Goal: Task Accomplishment & Management: Complete application form

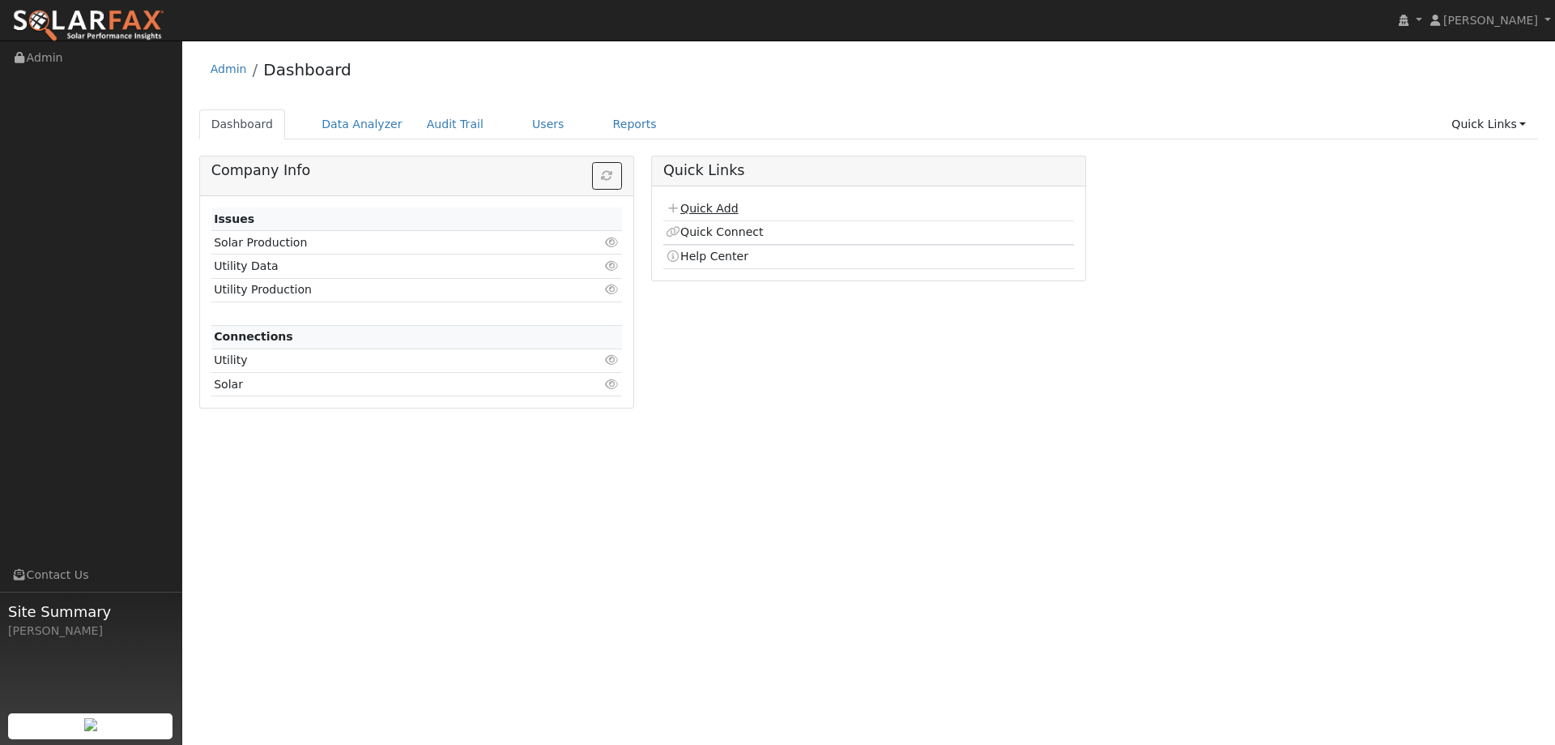
click at [712, 203] on link "Quick Add" at bounding box center [702, 208] width 72 height 13
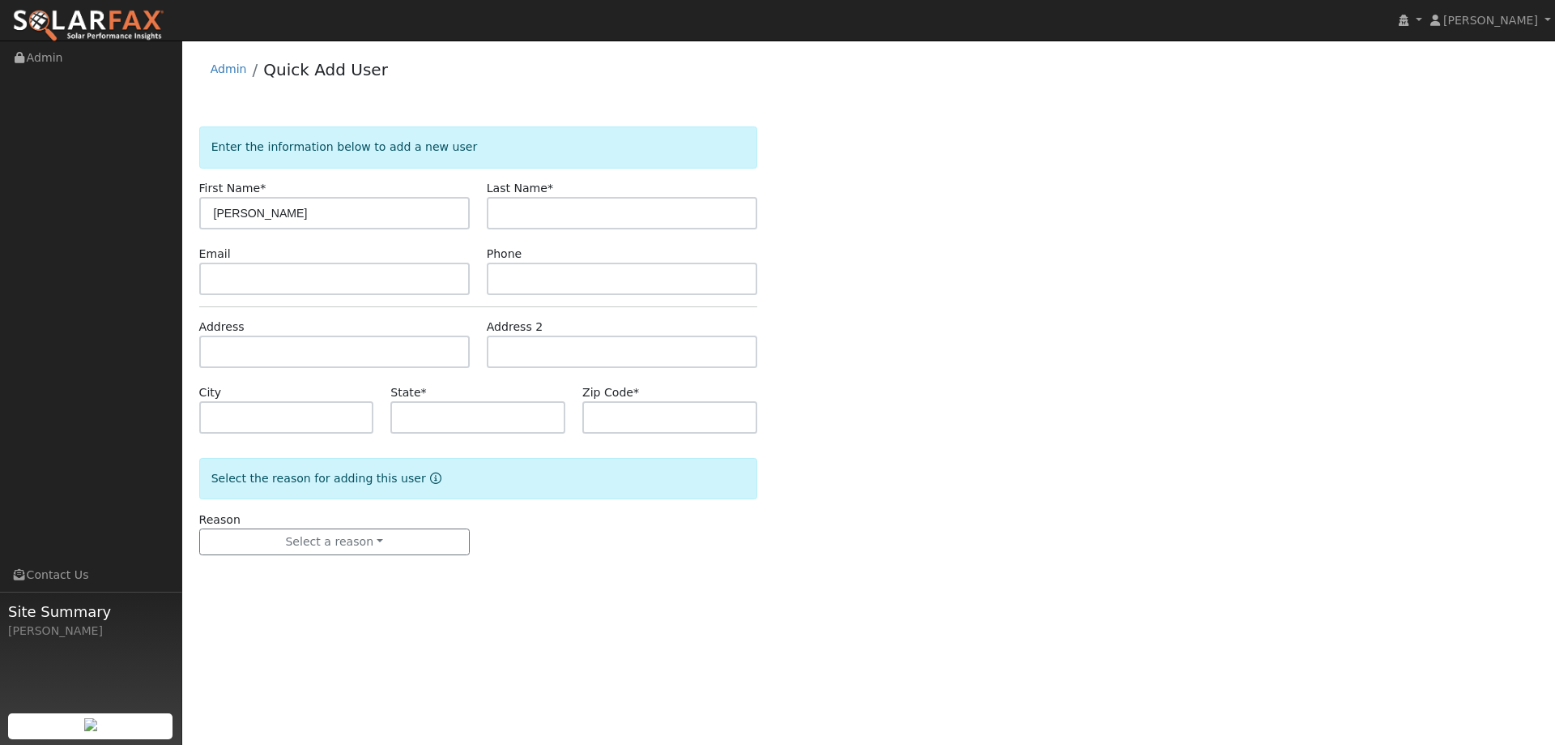
type input "[PERSON_NAME]"
type input "[PERSON_NAME][EMAIL_ADDRESS][DOMAIN_NAME]"
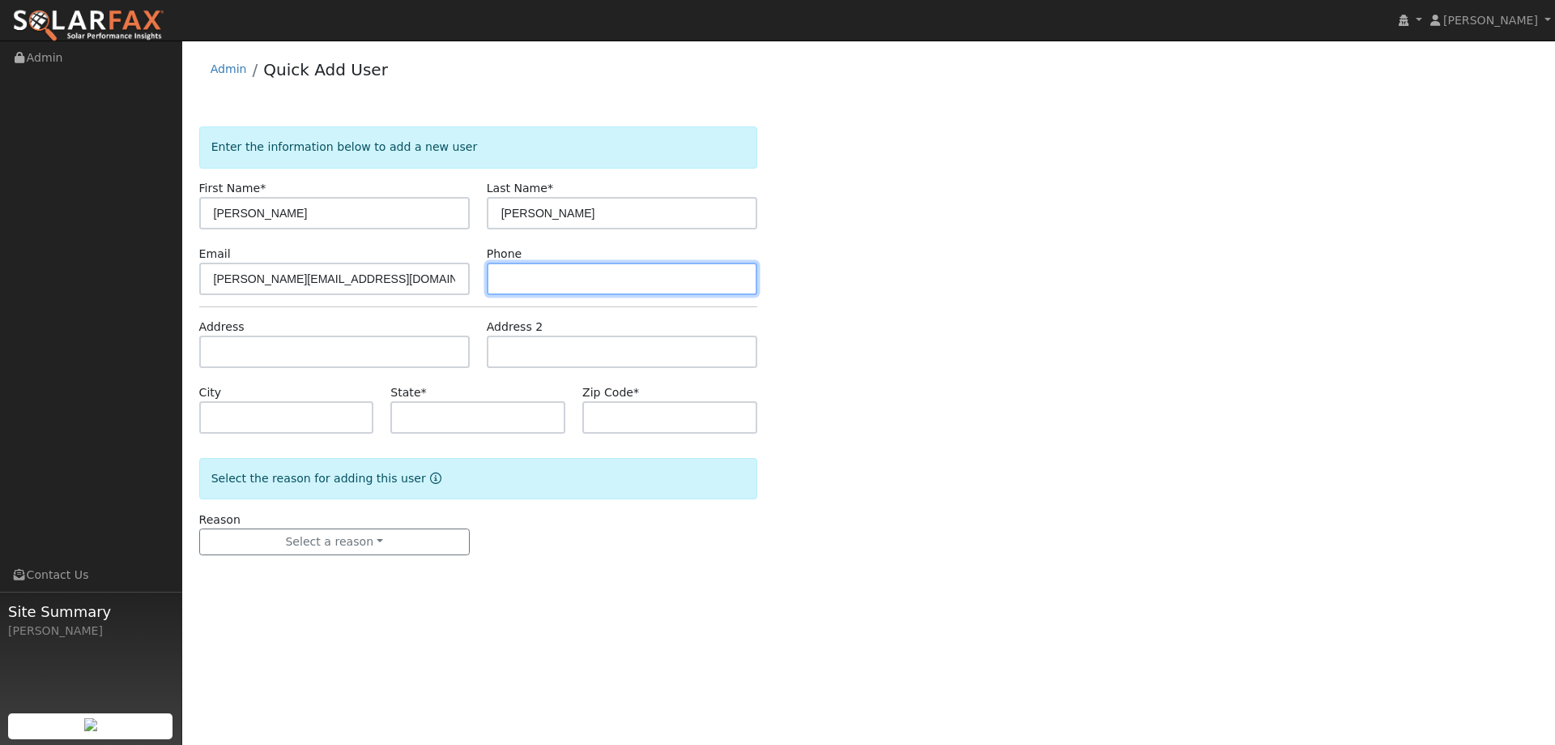
click at [720, 292] on input "text" at bounding box center [622, 278] width 271 height 32
paste input "[PHONE_NUMBER]"
type input "[PHONE_NUMBER]"
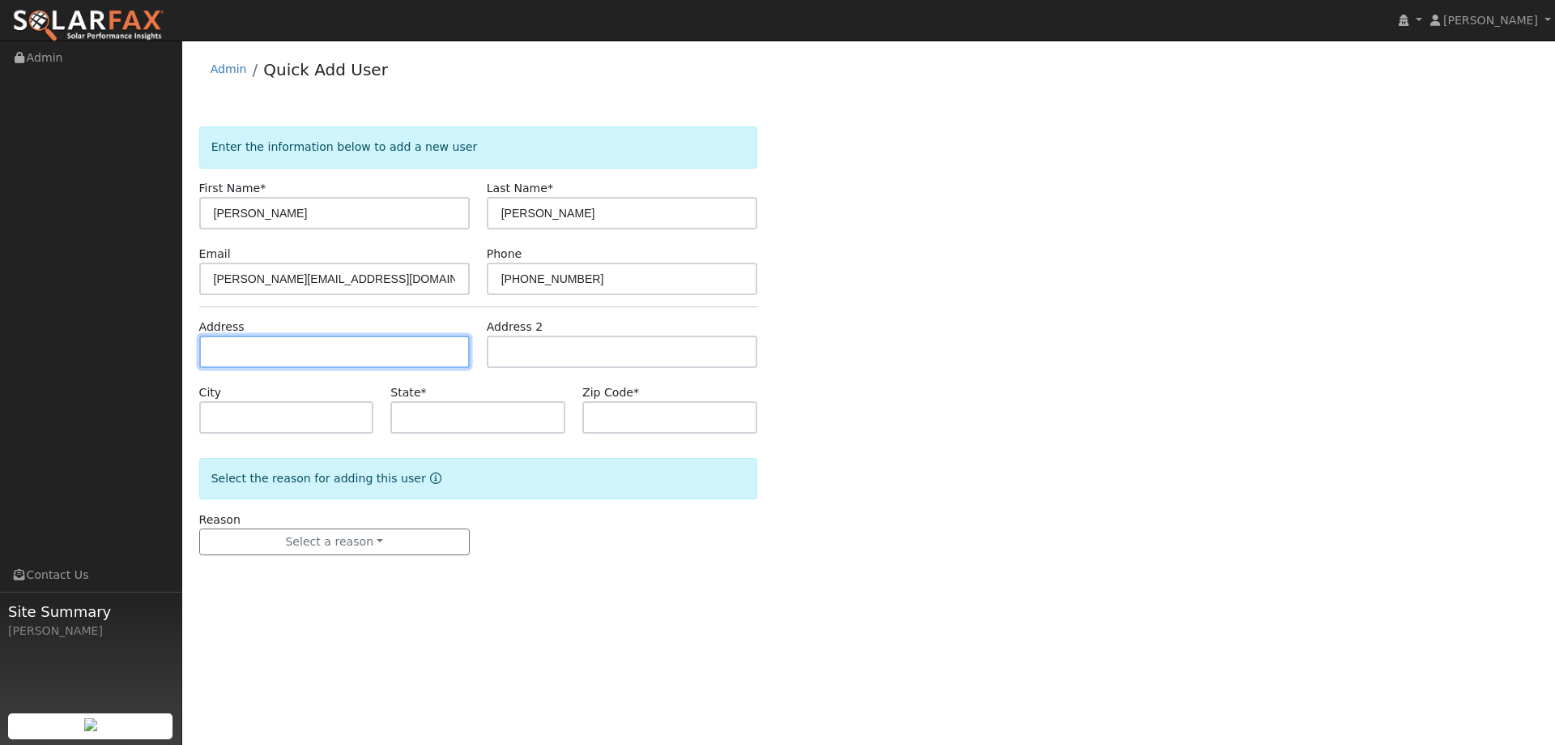
click at [429, 347] on input "text" at bounding box center [334, 351] width 271 height 32
paste input "[STREET_ADDRESS]"
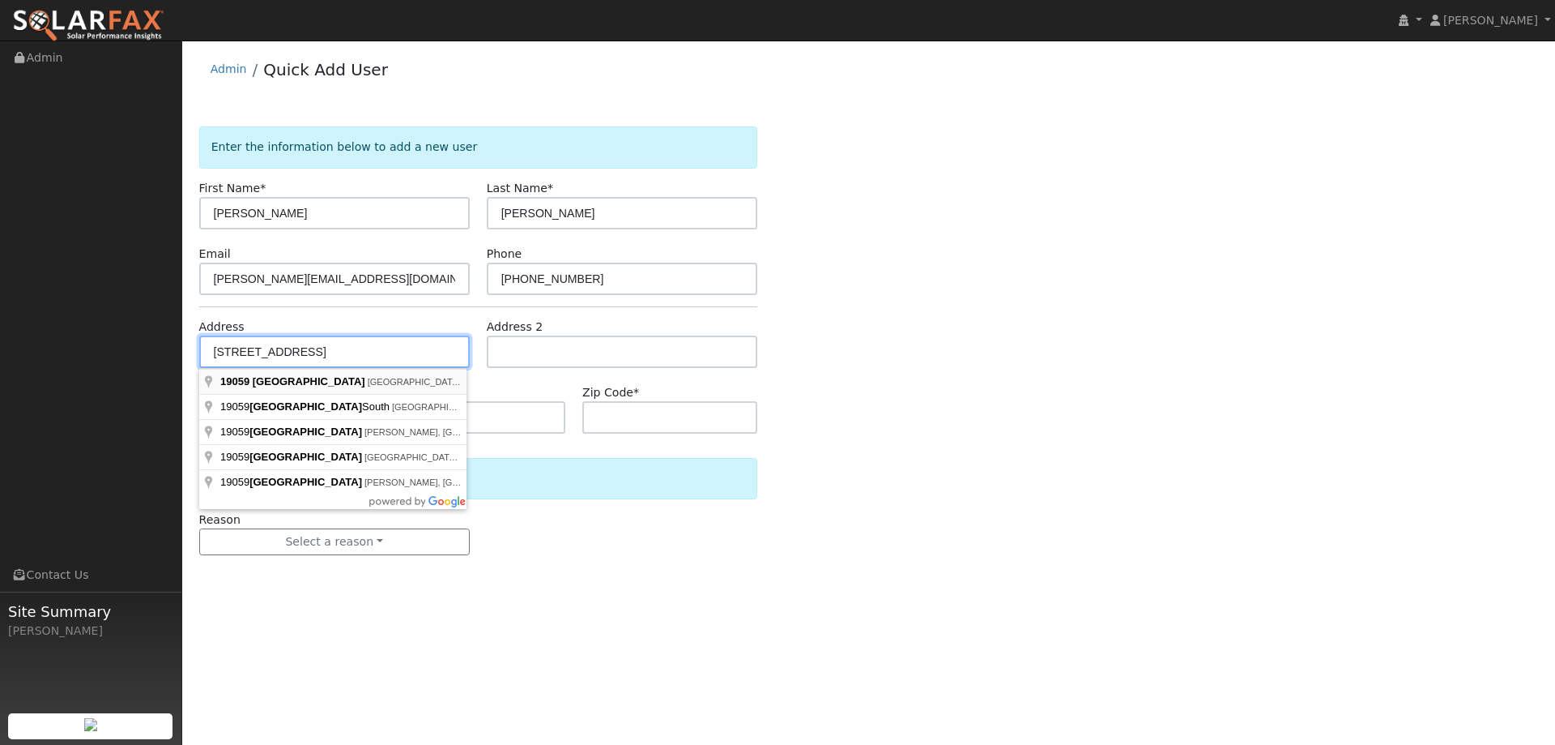
type input "[STREET_ADDRESS]"
type input "Sonoma"
type input "CA"
type input "95476"
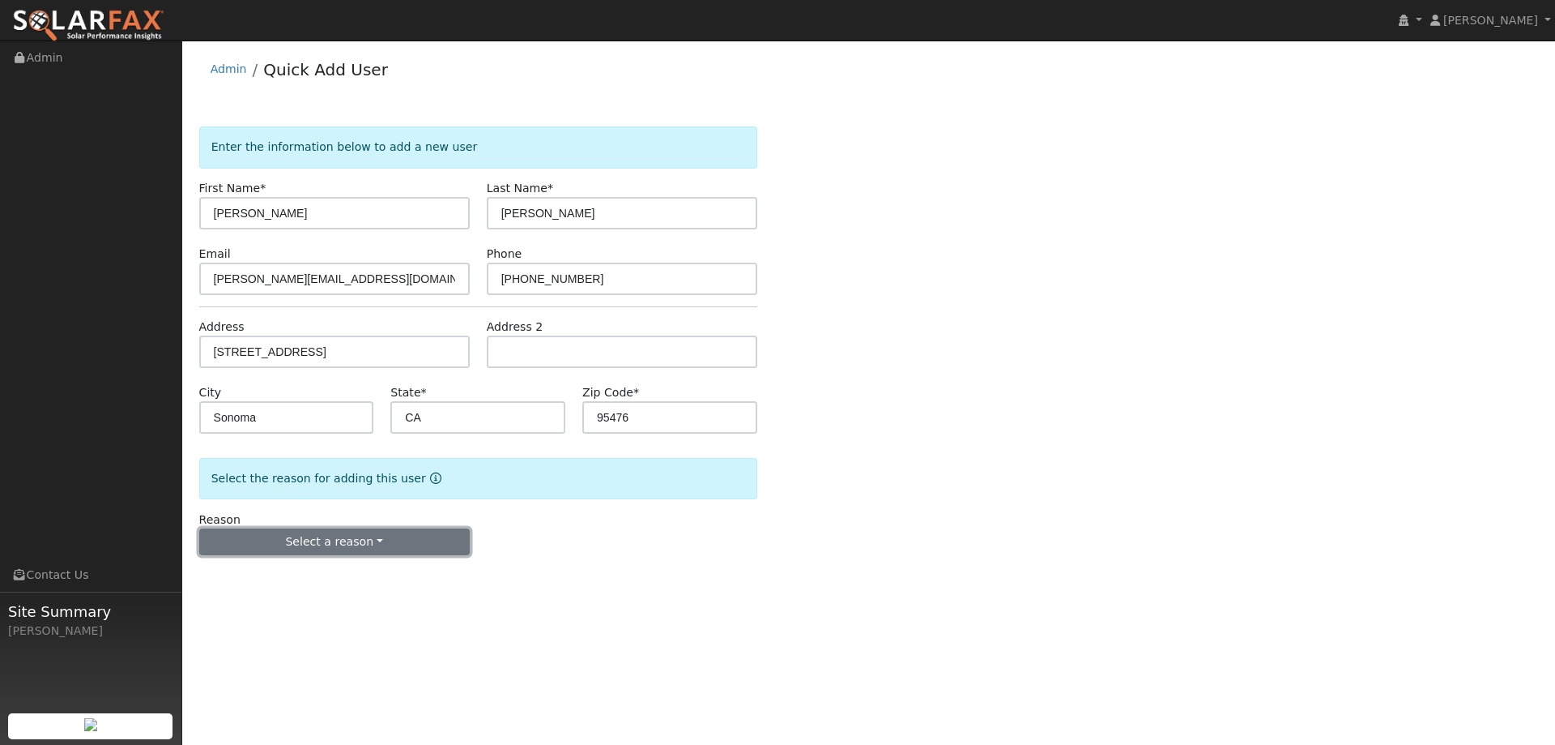
click at [390, 553] on button "Select a reason" at bounding box center [334, 542] width 271 height 28
click at [314, 578] on link "New lead" at bounding box center [289, 575] width 179 height 23
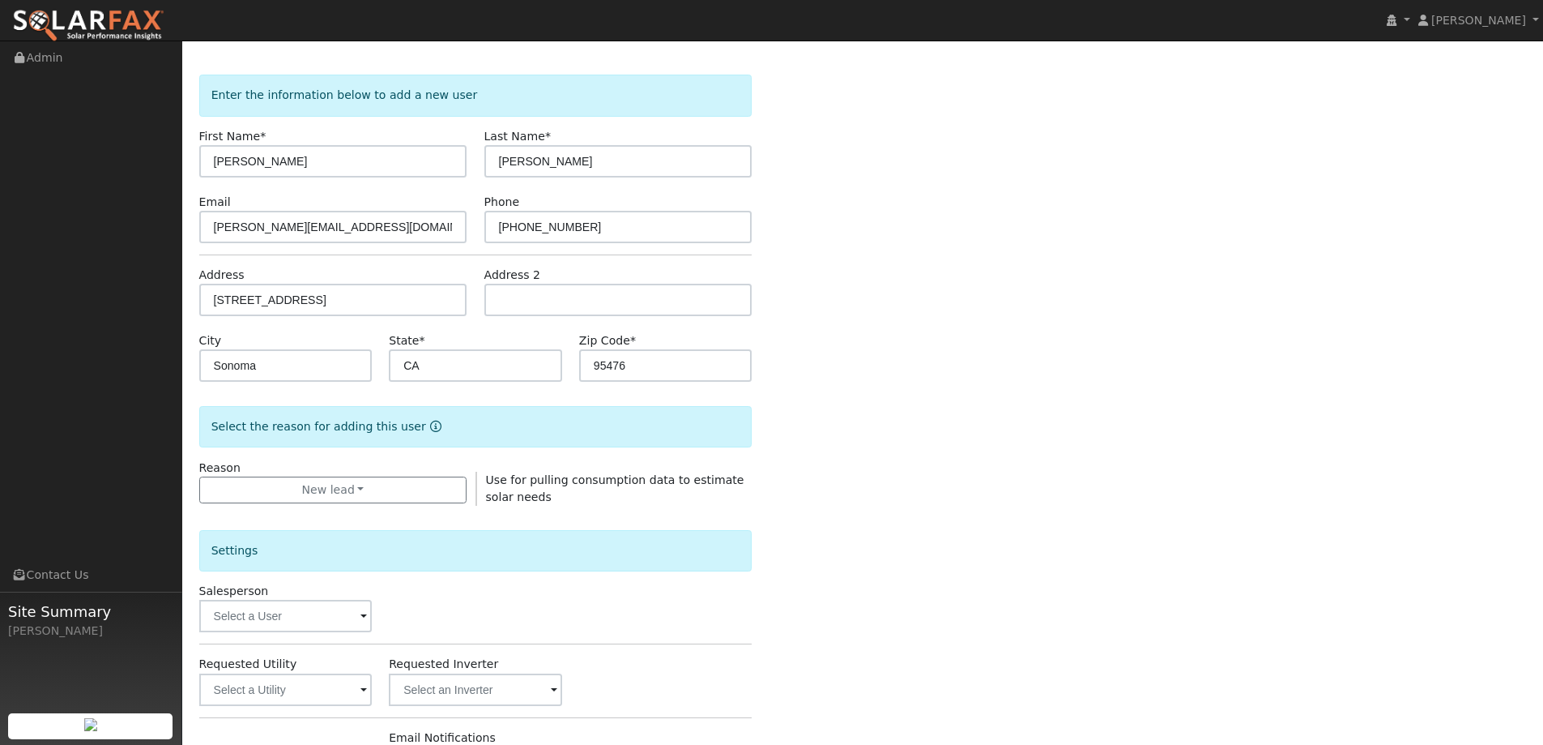
scroll to position [81, 0]
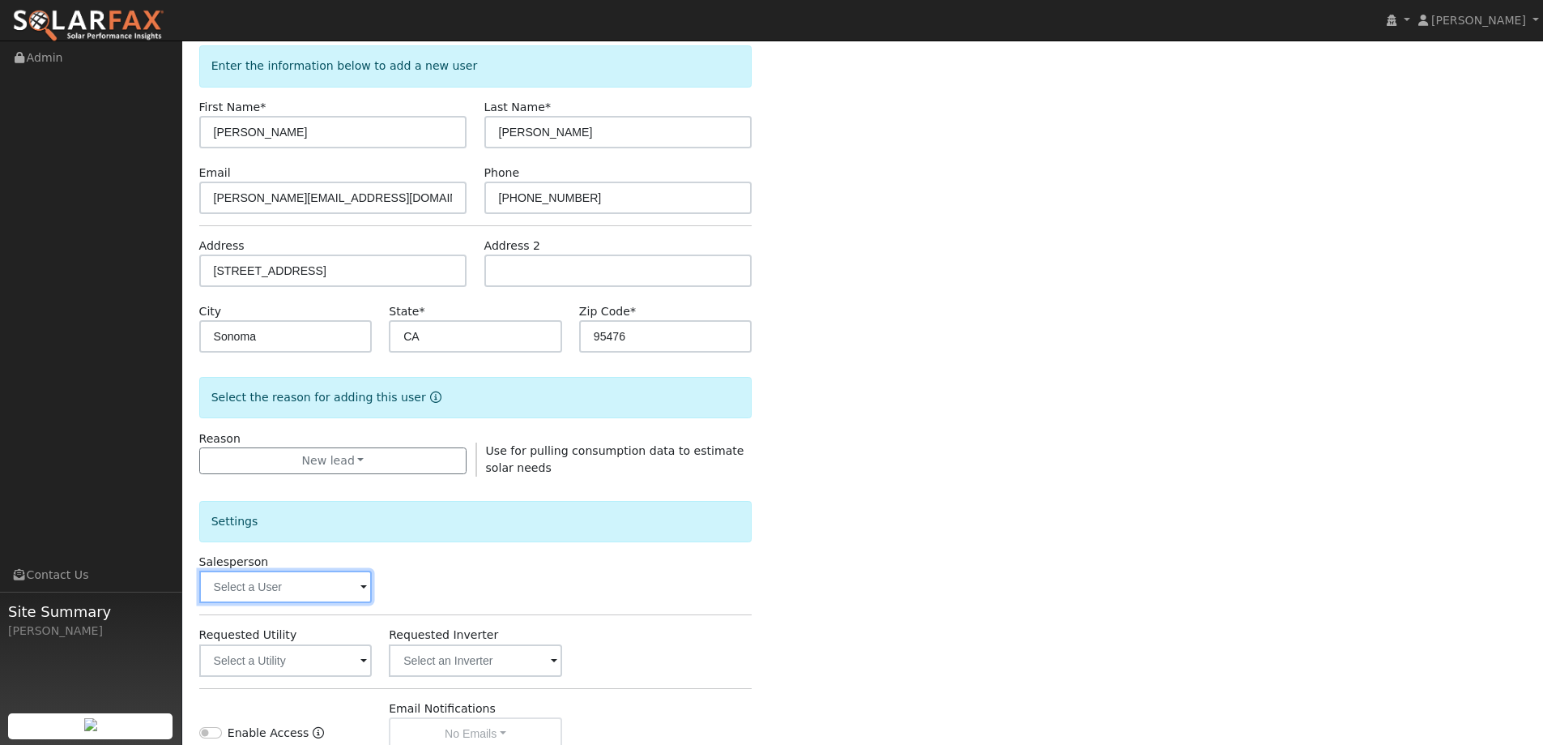
click at [323, 579] on input "text" at bounding box center [285, 586] width 173 height 32
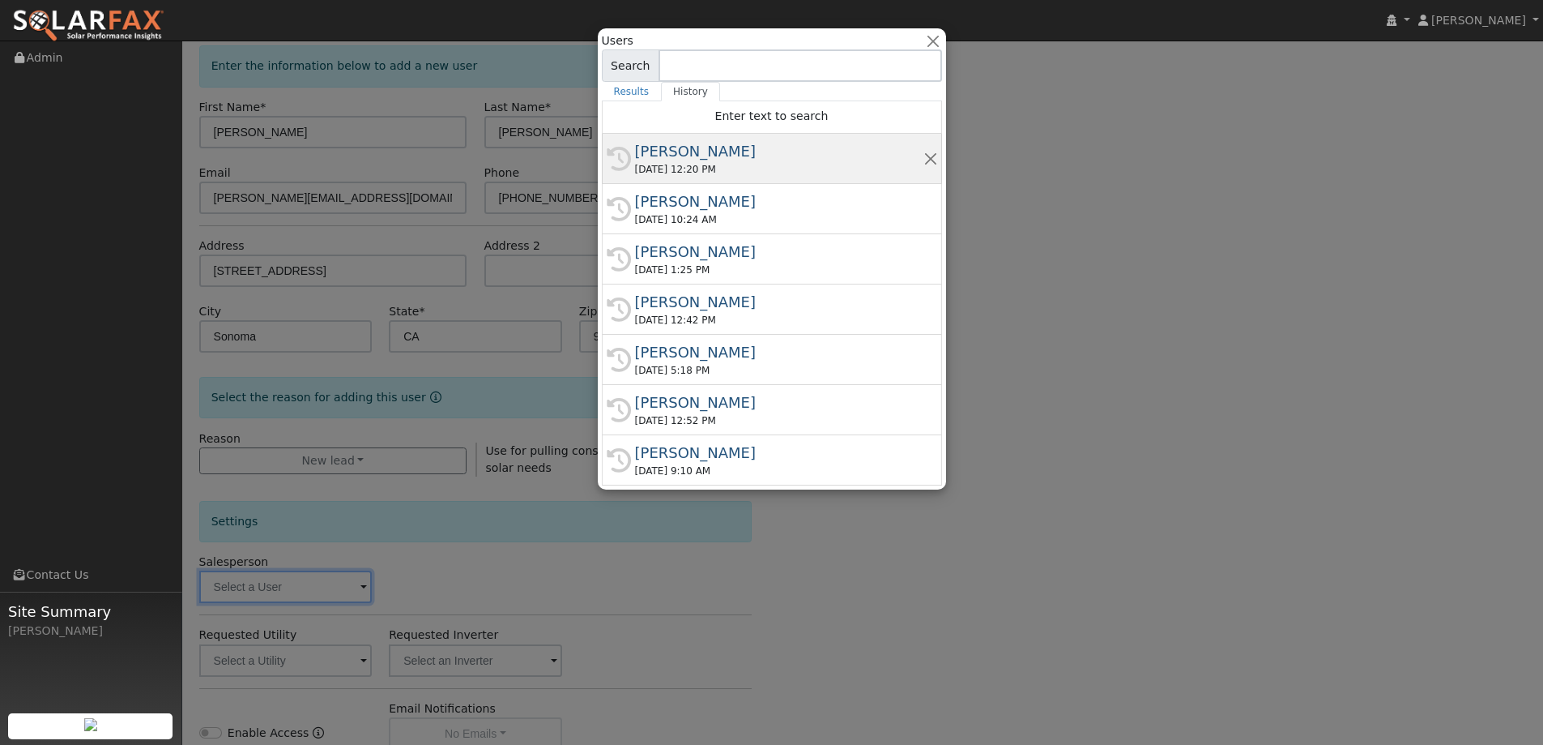
click at [693, 171] on div "08/27/2025 12:20 PM" at bounding box center [779, 169] width 288 height 15
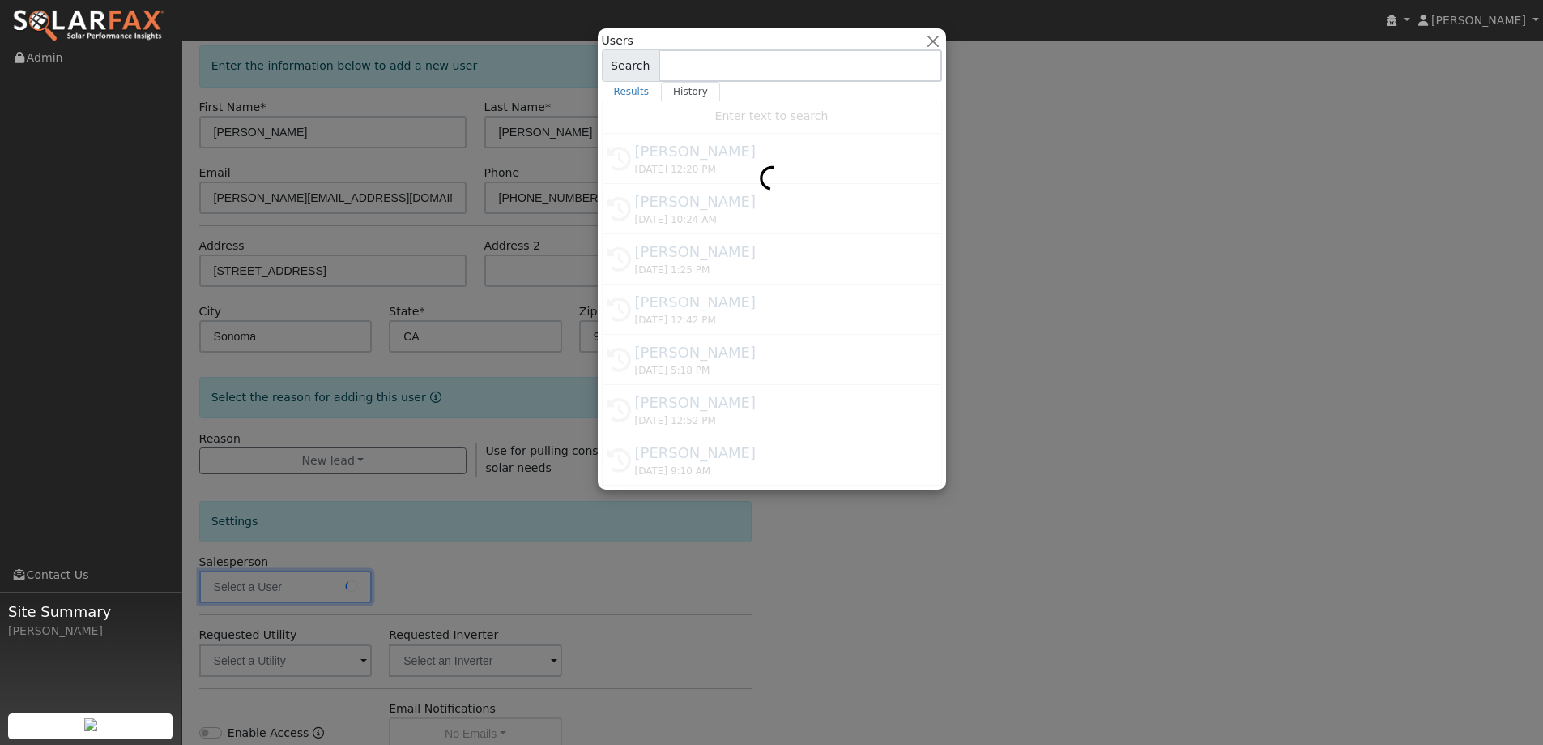
type input "Kelsey Commerford"
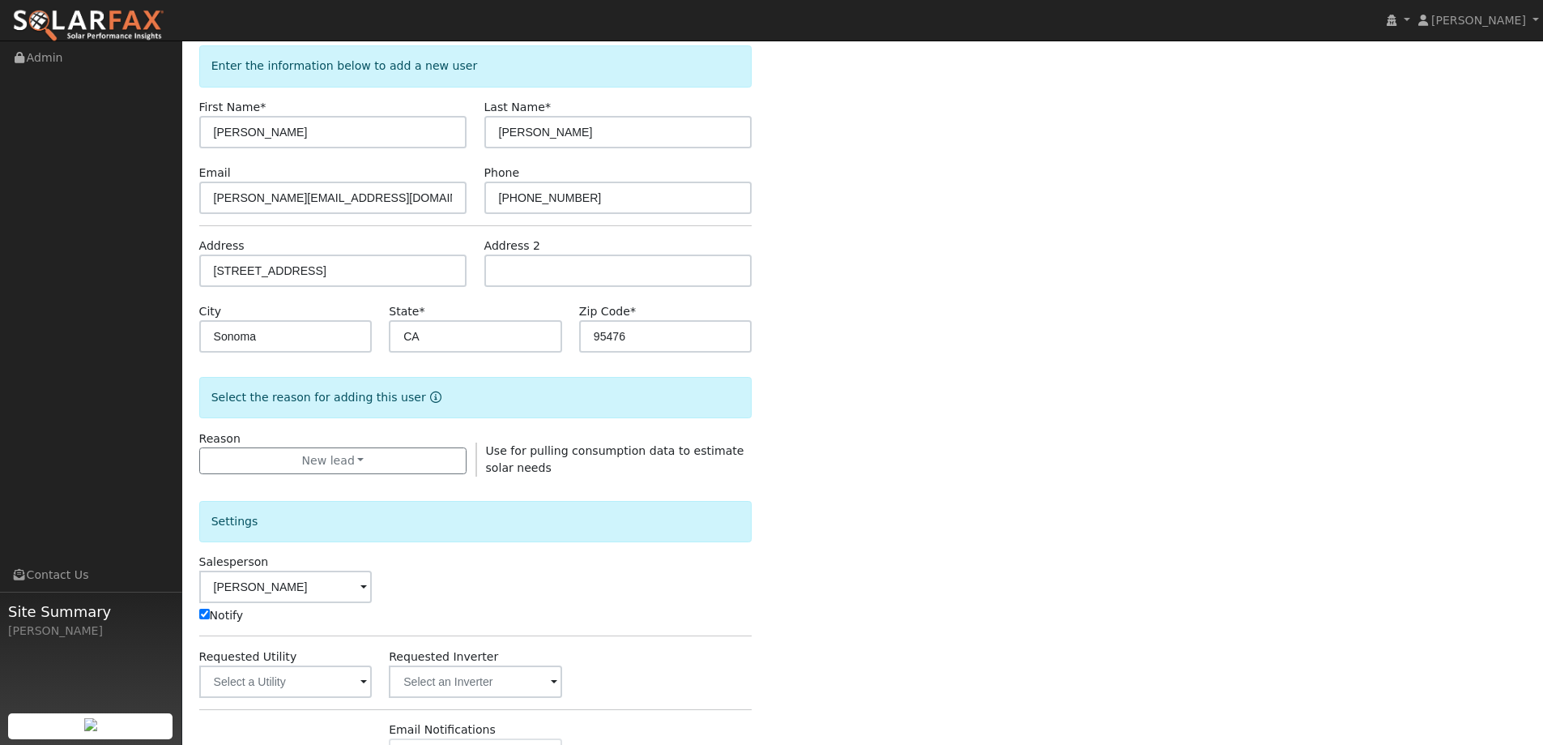
scroll to position [162, 0]
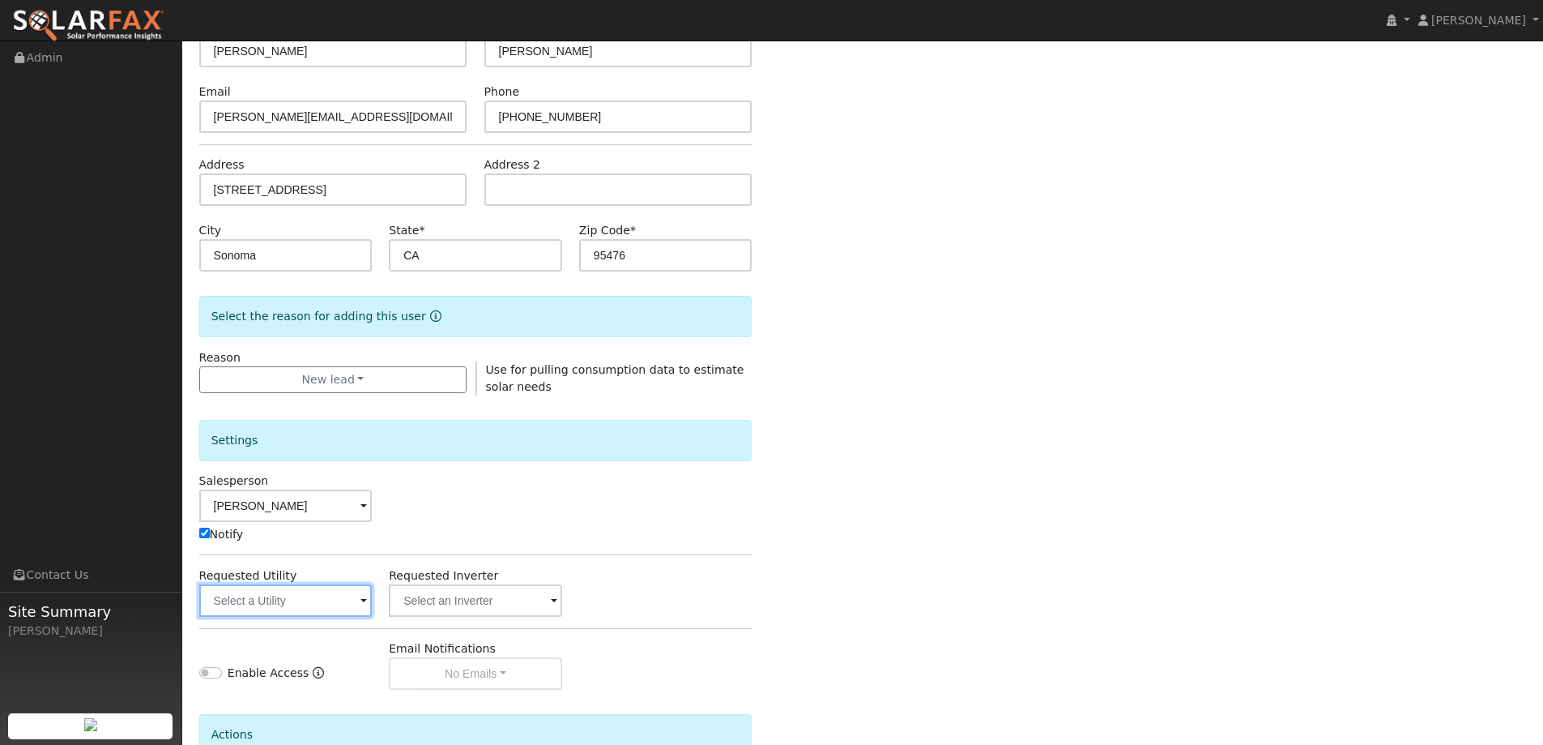
click at [348, 610] on input "text" at bounding box center [285, 600] width 173 height 32
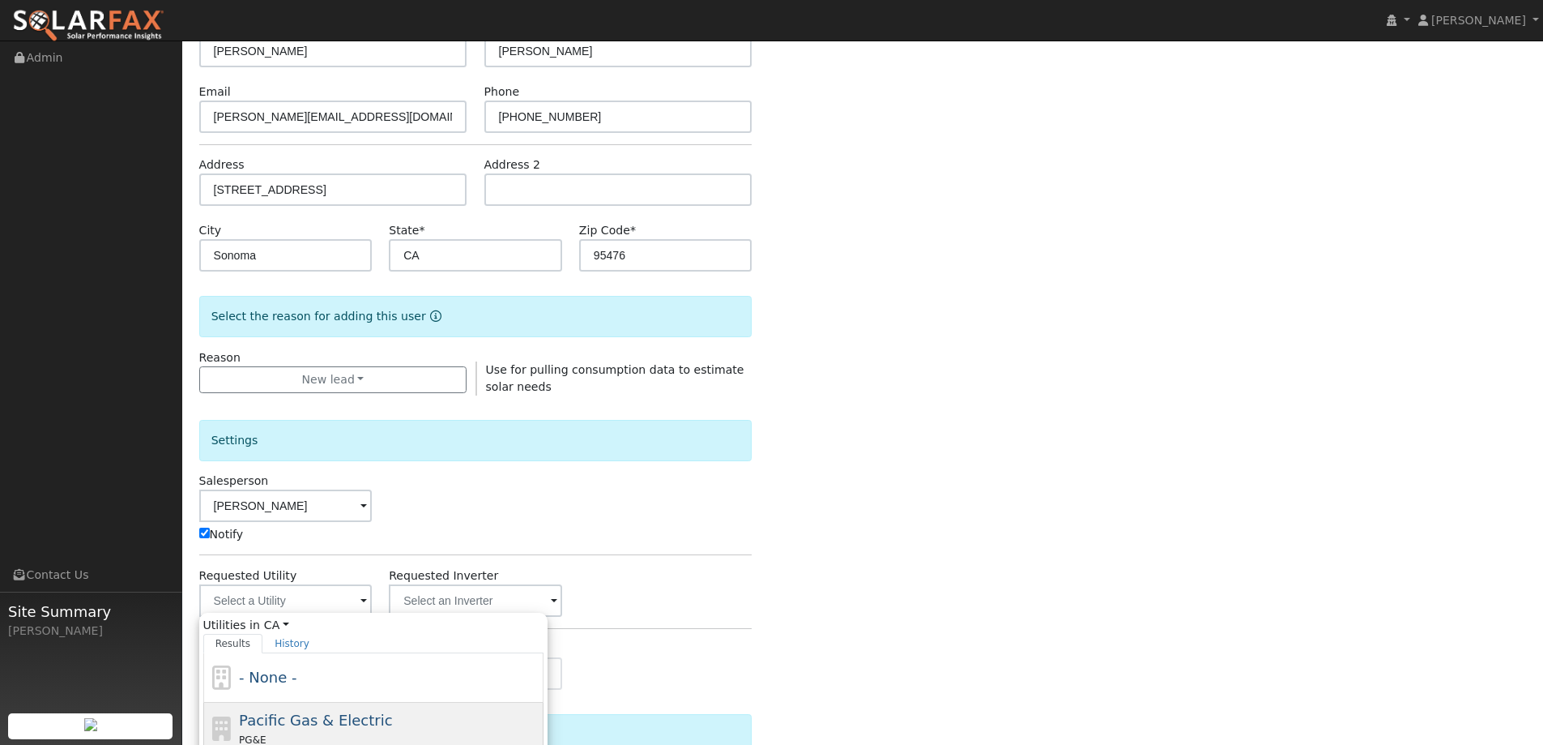
click at [371, 711] on span "Pacific Gas & Electric" at bounding box center [315, 719] width 153 height 17
type input "Pacific Gas & Electric"
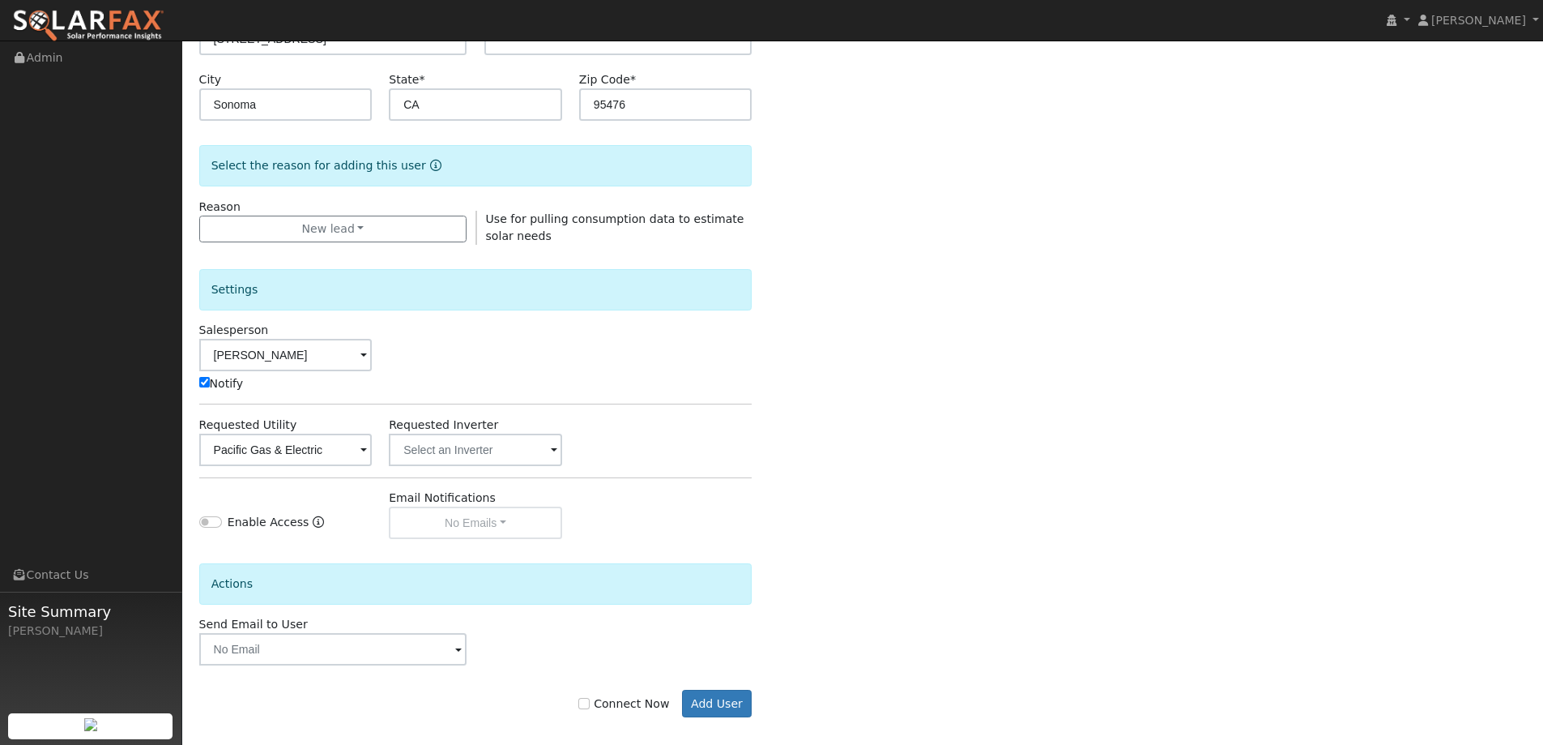
scroll to position [326, 0]
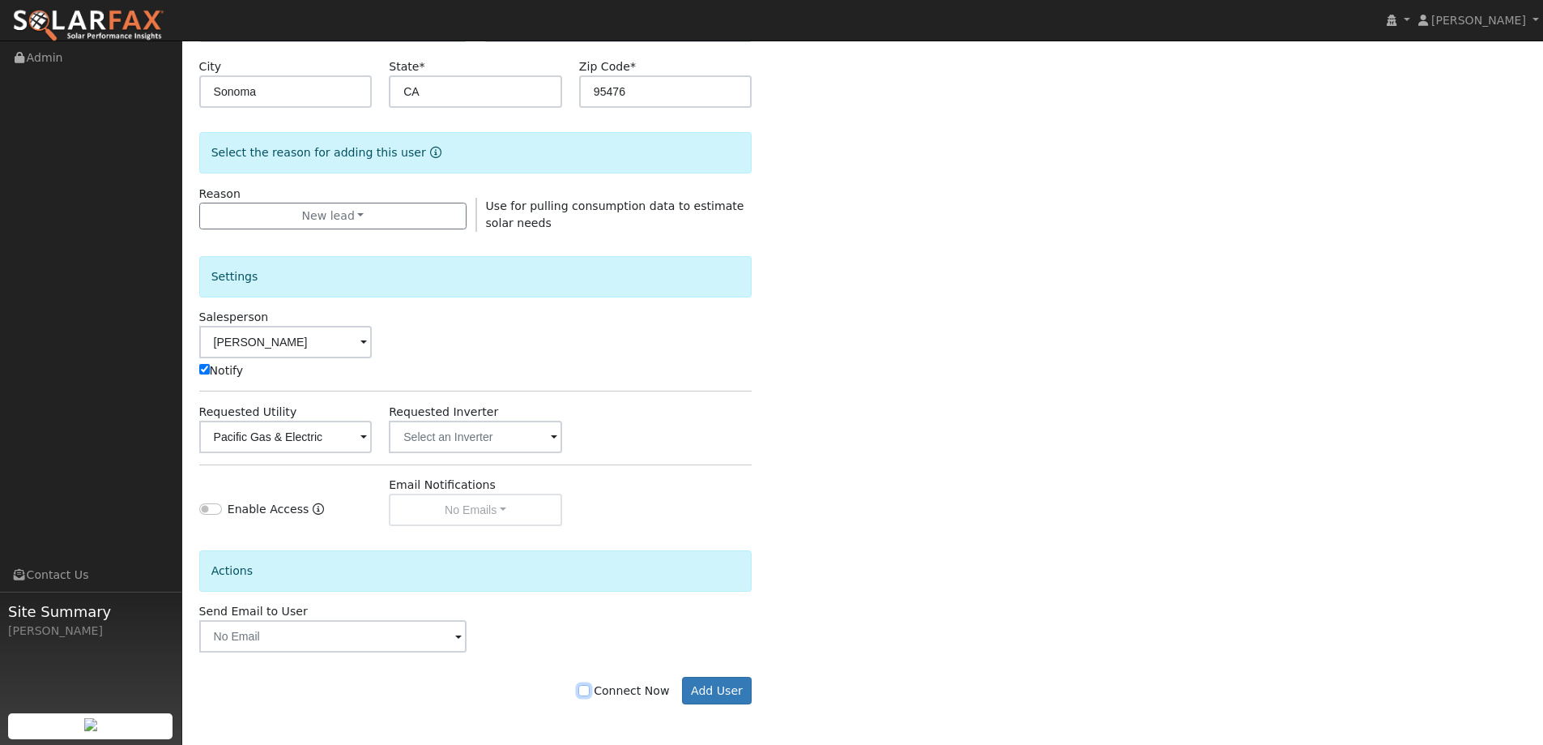
click at [590, 693] on input "Connect Now" at bounding box center [583, 690] width 11 height 11
checkbox input "true"
click at [710, 688] on button "Add User" at bounding box center [717, 690] width 70 height 28
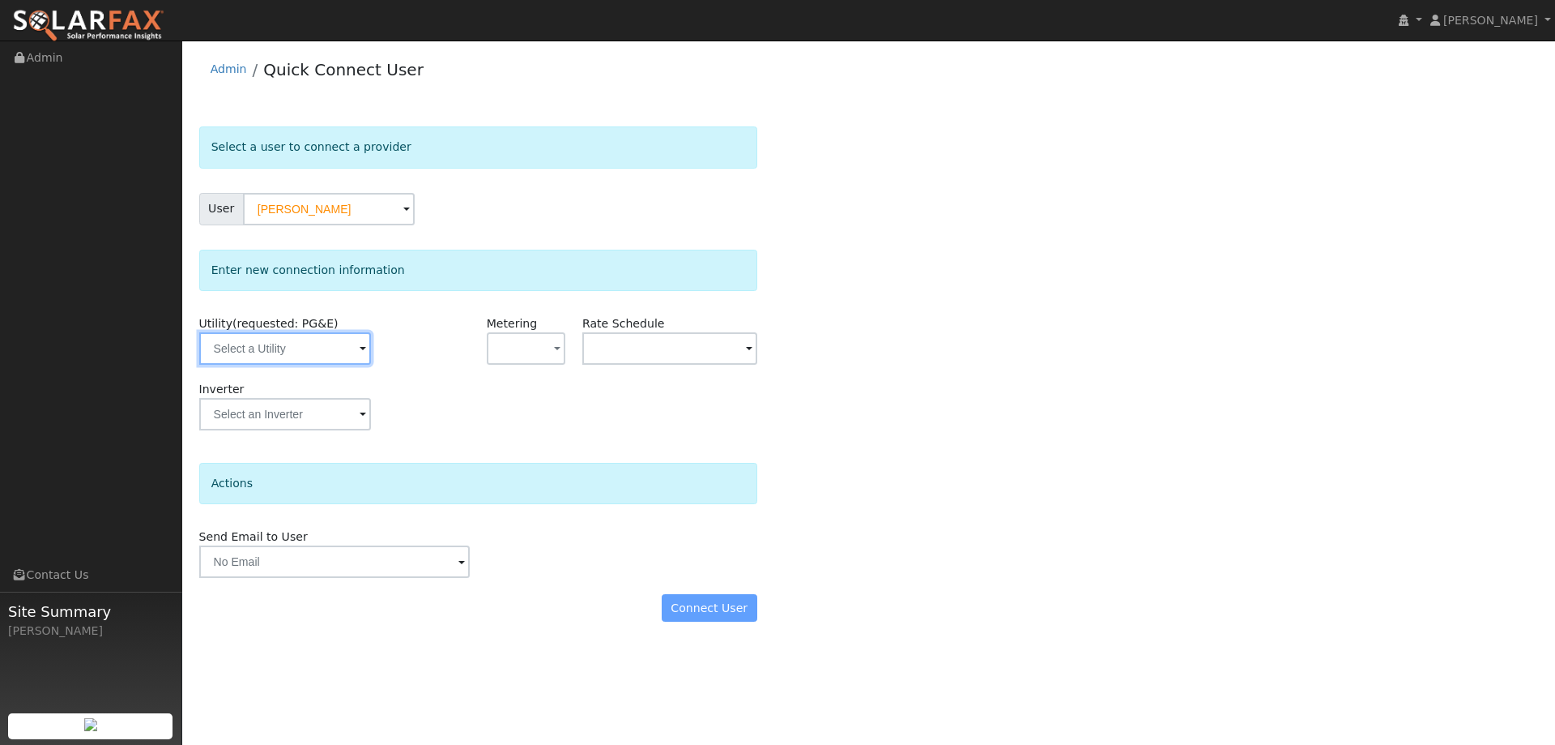
click at [314, 360] on input "text" at bounding box center [285, 348] width 172 height 32
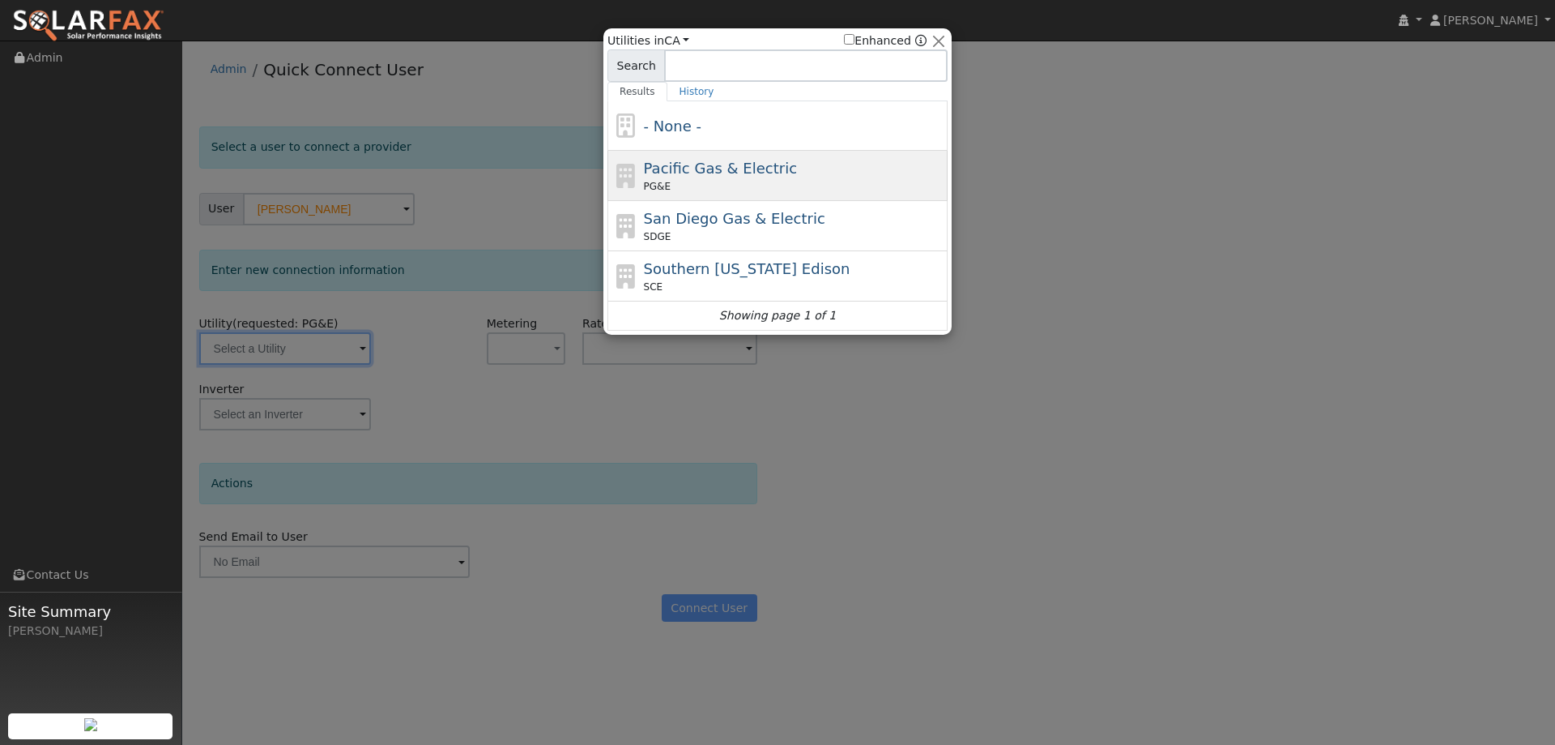
click at [638, 201] on div "Pacific Gas & Electric PG&E" at bounding box center [778, 226] width 340 height 50
type input "PG&E"
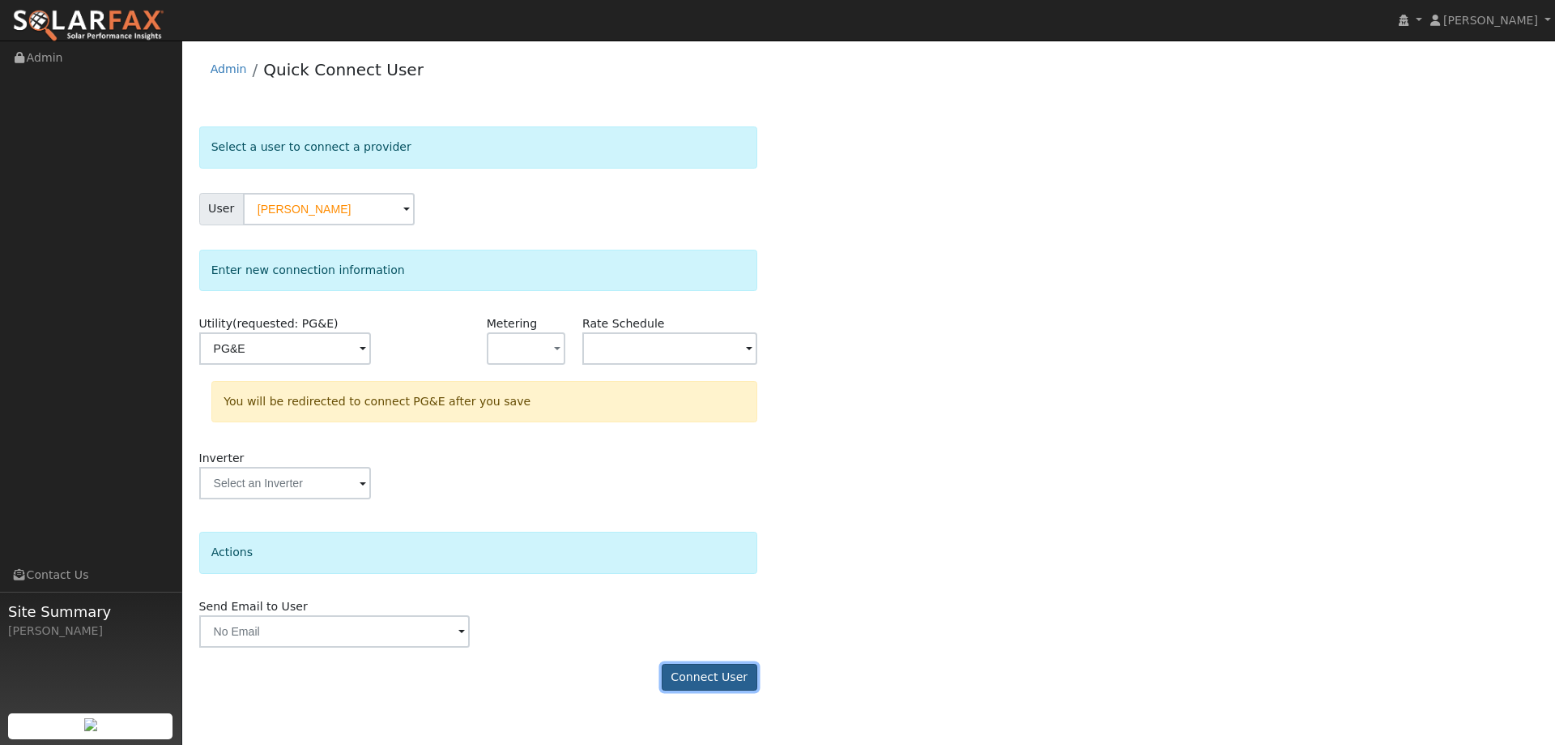
click at [687, 667] on button "Connect User" at bounding box center [710, 677] width 96 height 28
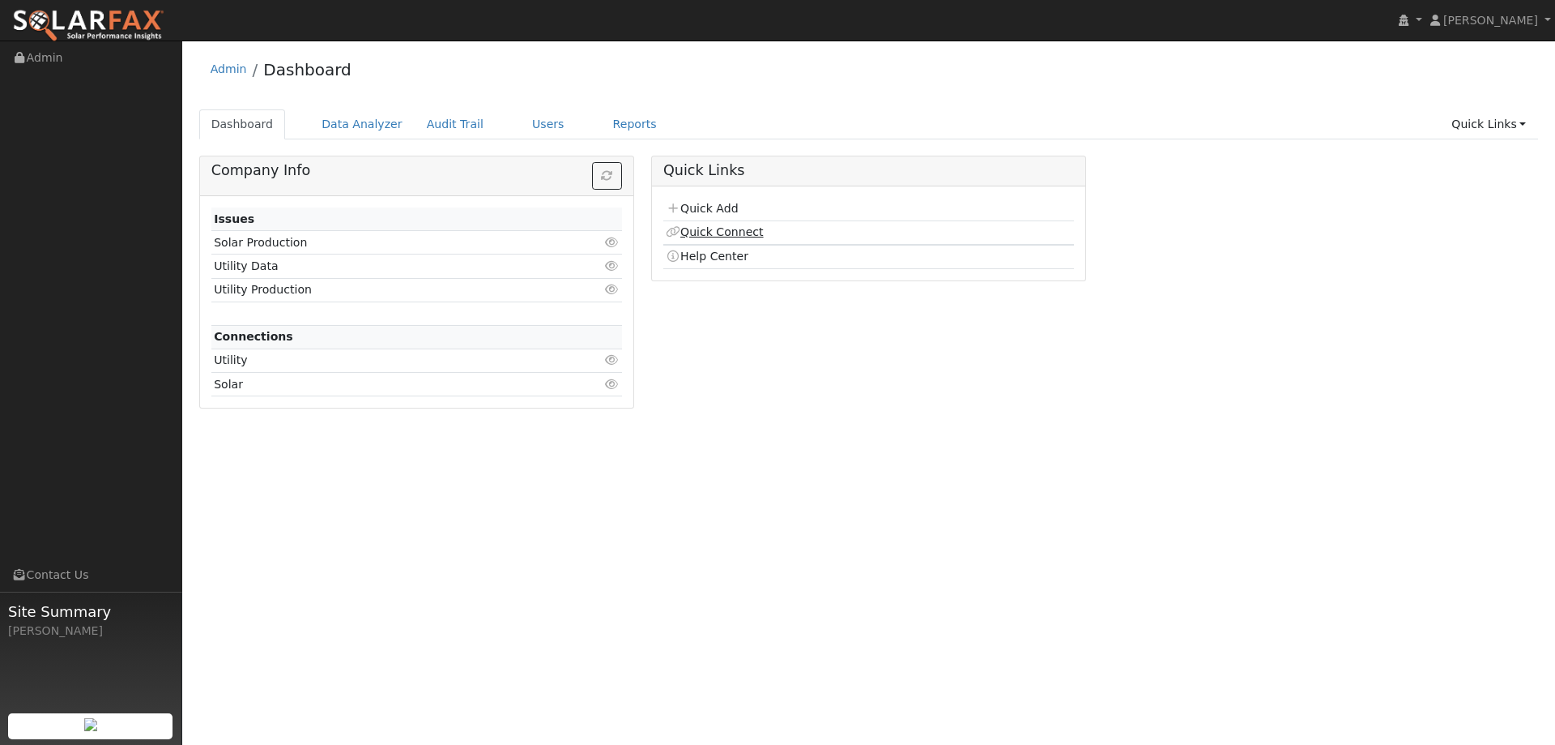
click at [704, 233] on link "Quick Connect" at bounding box center [714, 231] width 97 height 13
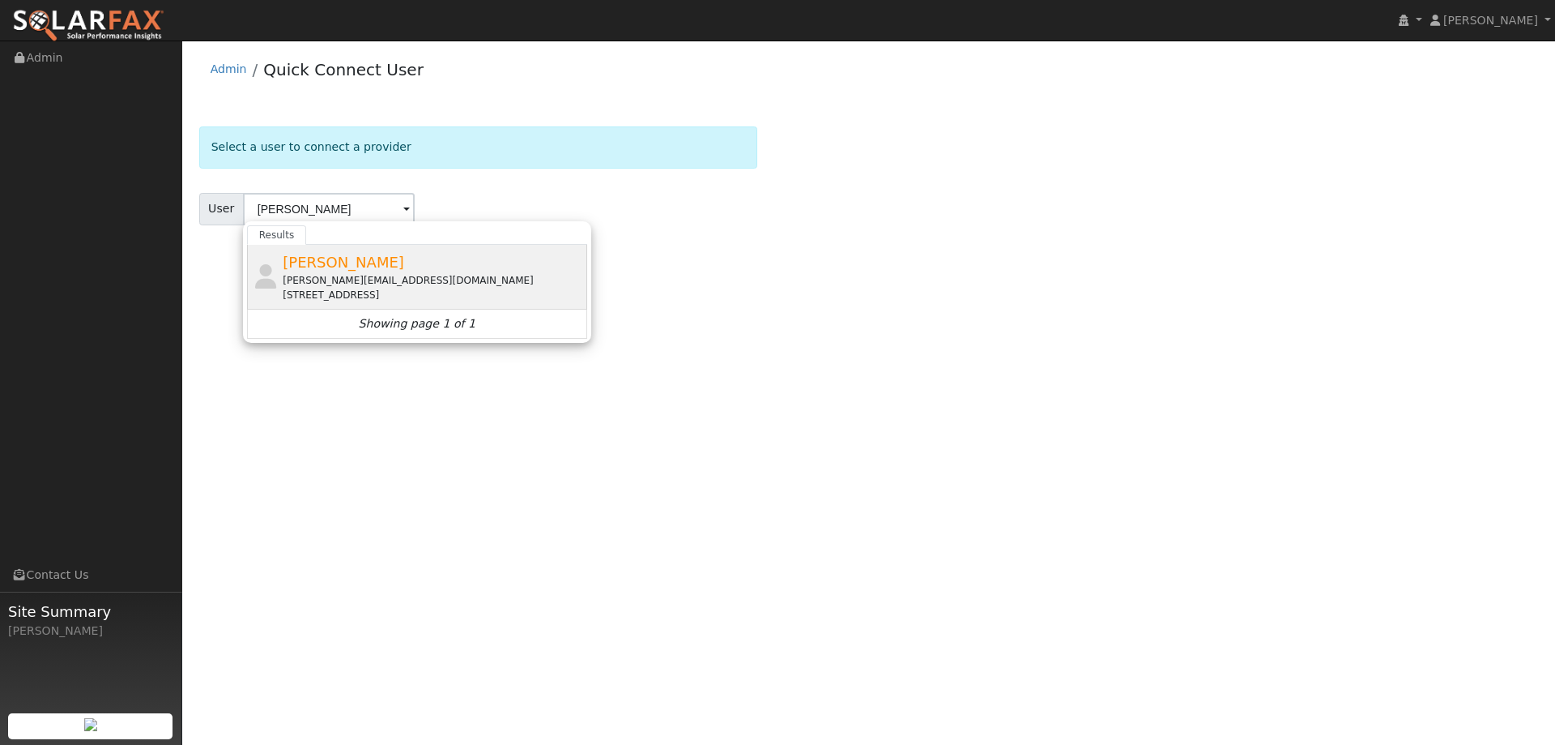
click at [465, 285] on div "[PERSON_NAME][EMAIL_ADDRESS][DOMAIN_NAME]" at bounding box center [433, 280] width 301 height 15
type input "[PERSON_NAME]"
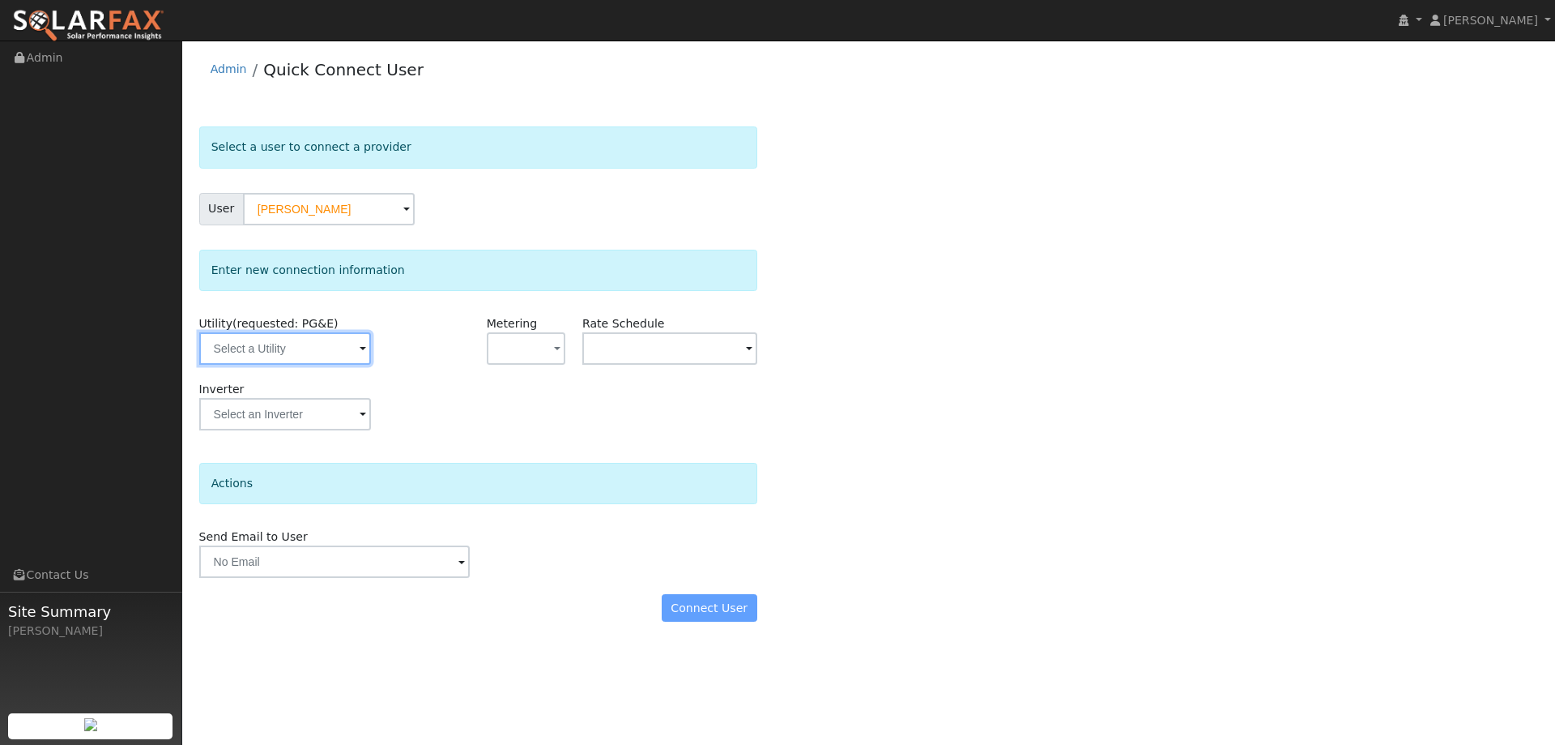
click at [342, 352] on input "text" at bounding box center [285, 348] width 172 height 32
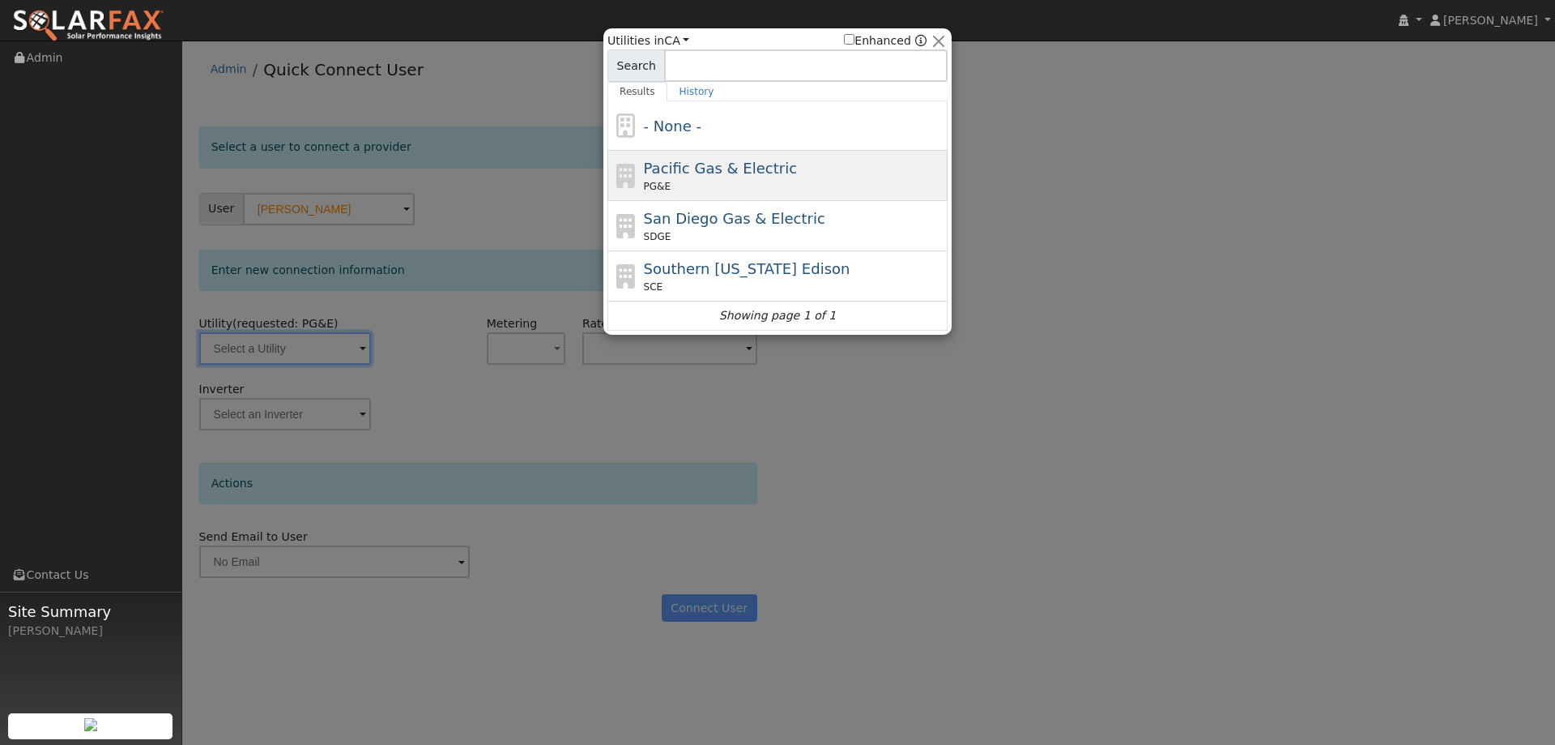
click at [704, 180] on div "PG&E" at bounding box center [794, 186] width 301 height 15
type input "PG&E"
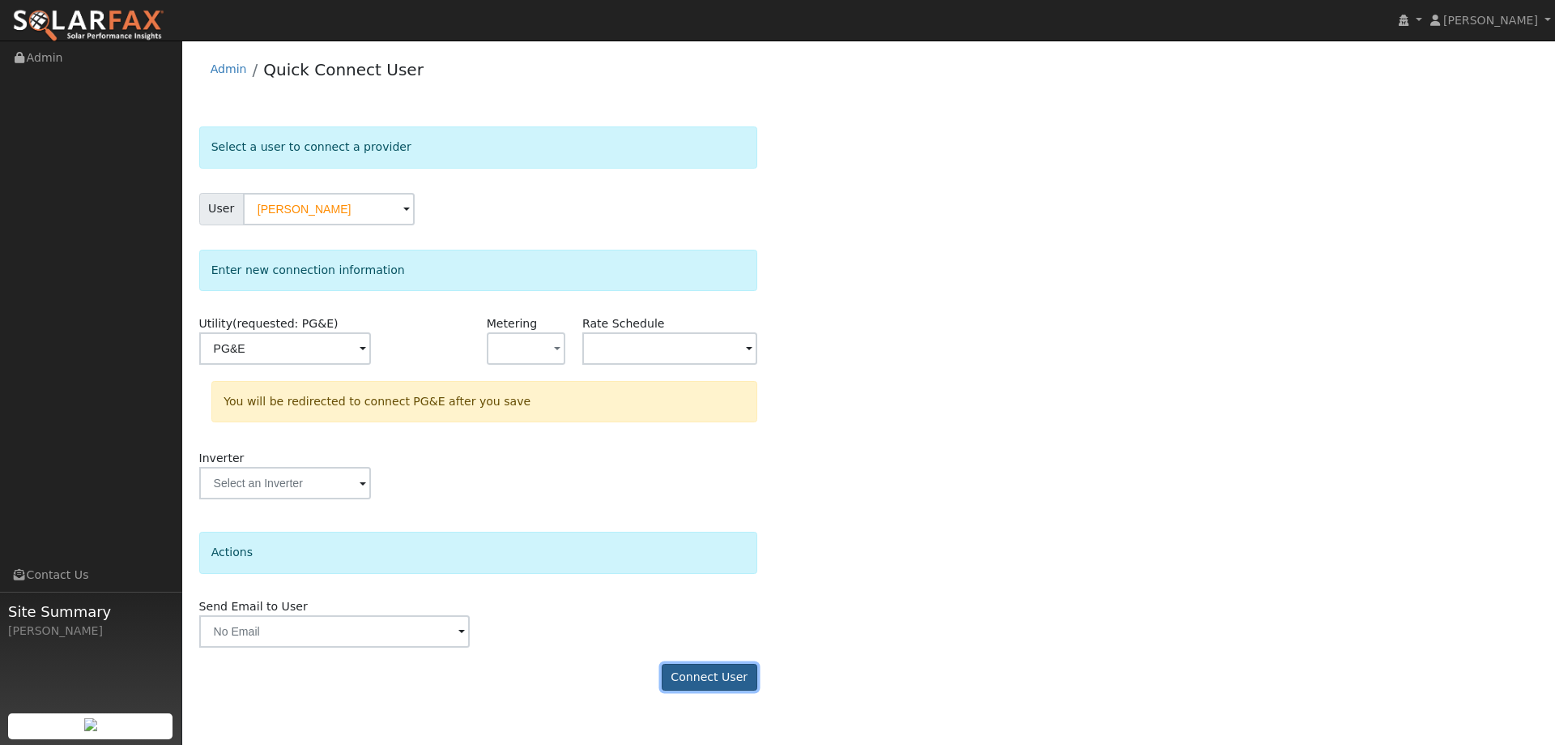
click at [709, 676] on button "Connect User" at bounding box center [710, 677] width 96 height 28
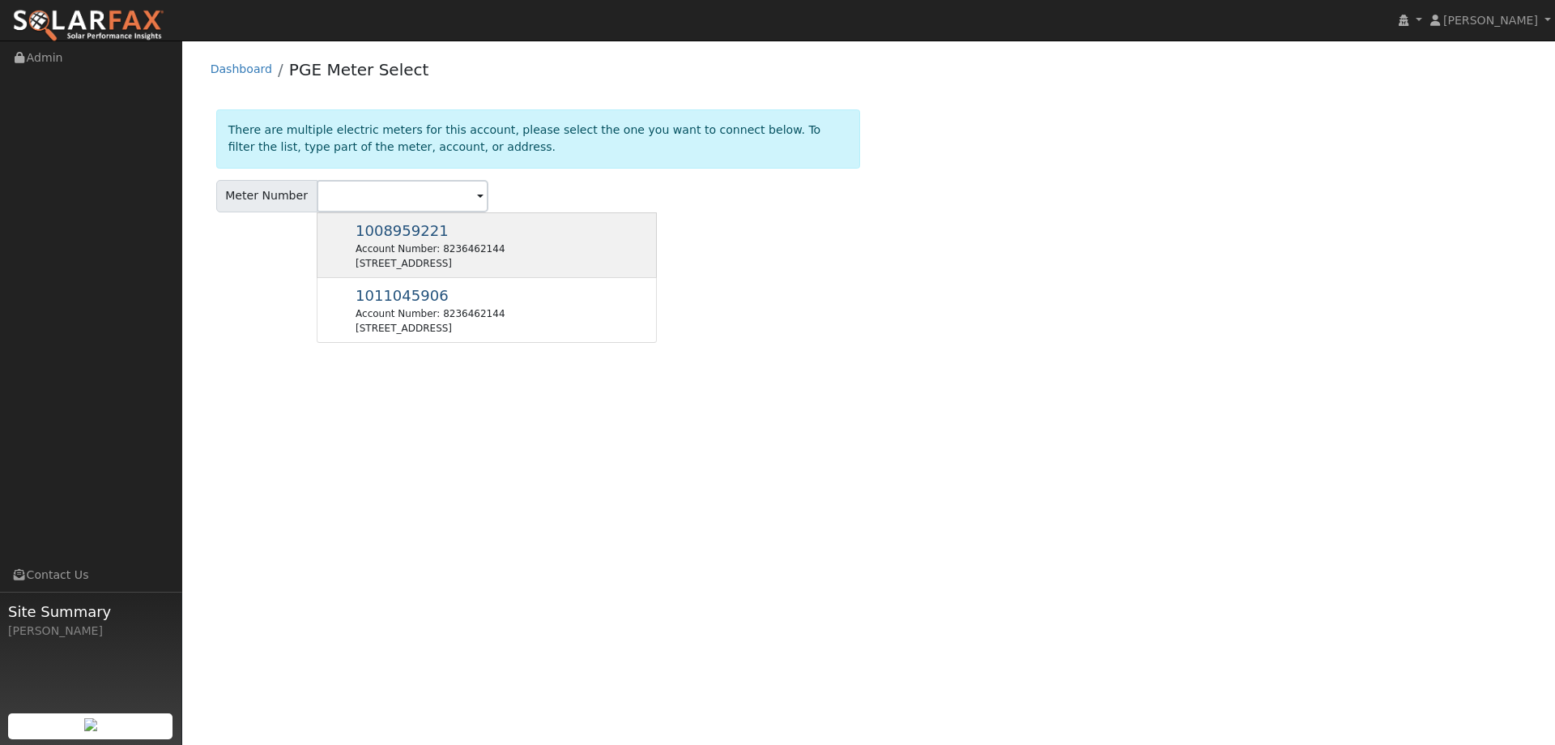
click at [432, 223] on div "1008959221 Account Number: 8236462144 19059 Kenleigh Dr, Sonoma, CA 95476" at bounding box center [430, 245] width 149 height 51
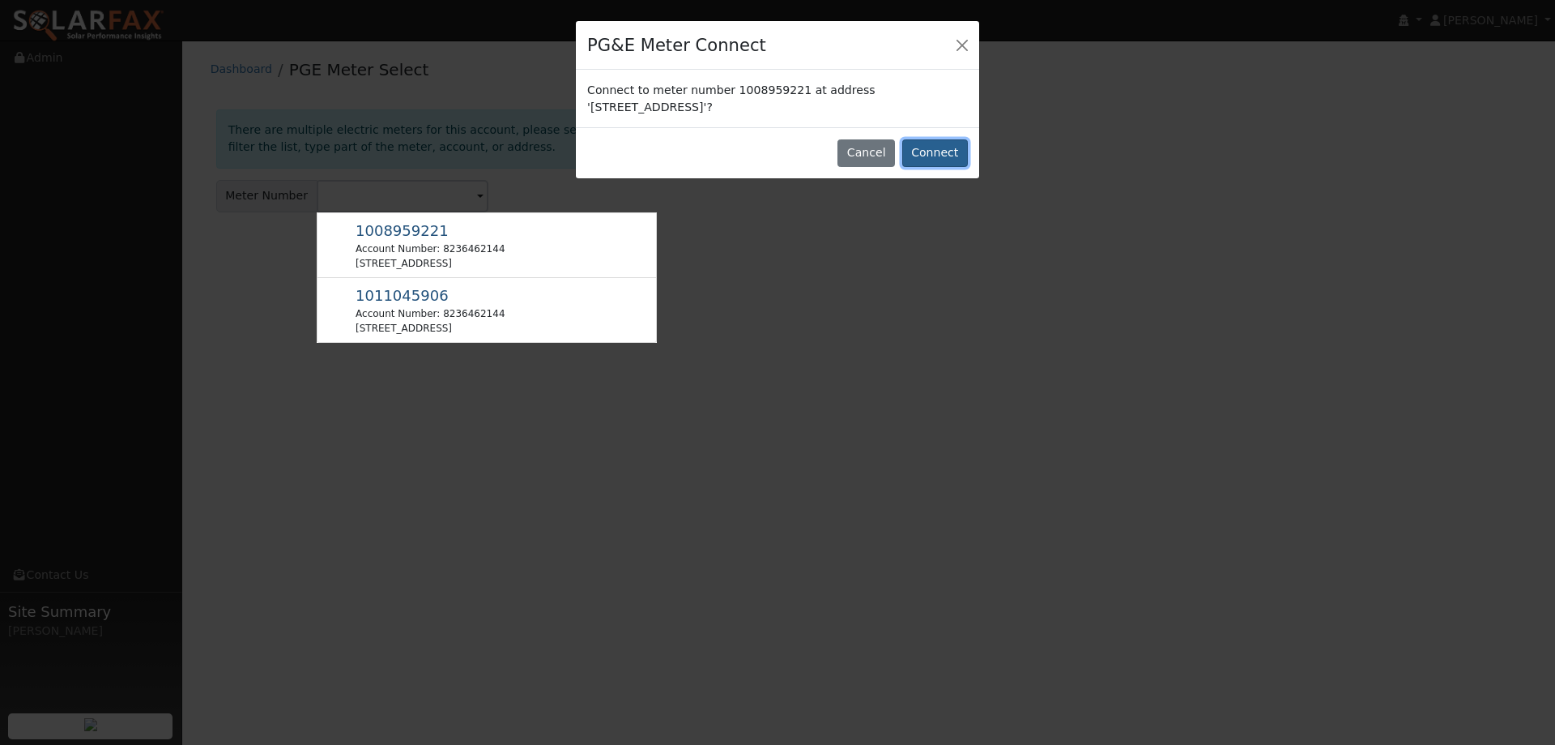
click at [919, 155] on button "Connect" at bounding box center [935, 153] width 66 height 28
